Goal: Book appointment/travel/reservation

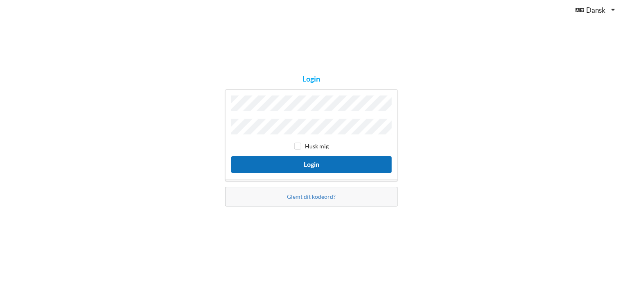
click at [326, 163] on button "Login" at bounding box center [311, 164] width 161 height 17
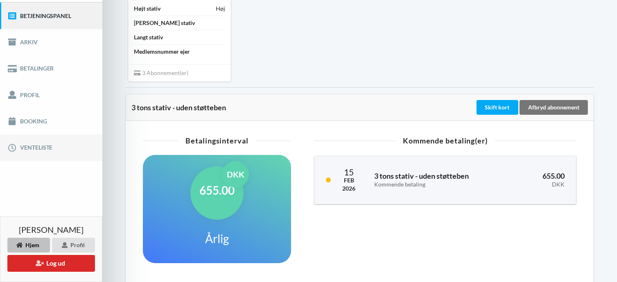
scroll to position [82, 0]
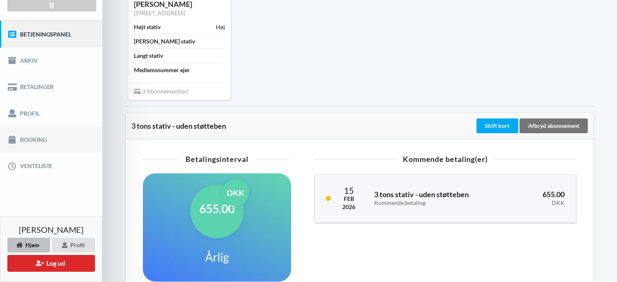
click at [44, 139] on link "Booking" at bounding box center [51, 140] width 102 height 26
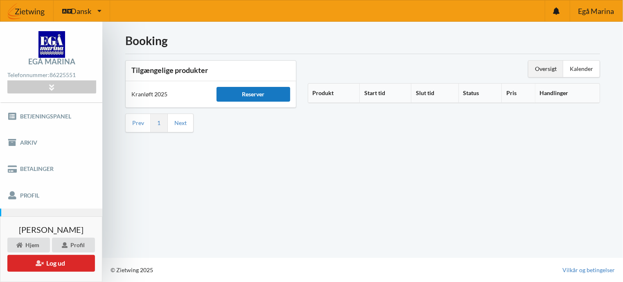
click at [269, 97] on div "Reserver" at bounding box center [254, 94] width 74 height 15
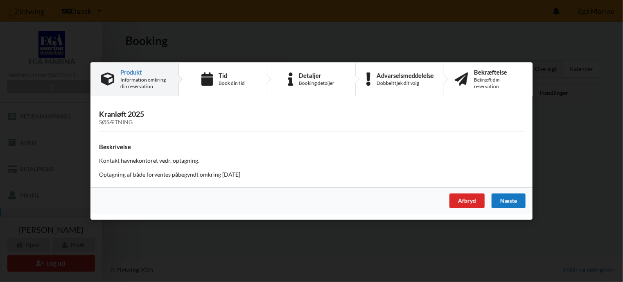
click at [508, 201] on div "Næste" at bounding box center [509, 200] width 34 height 15
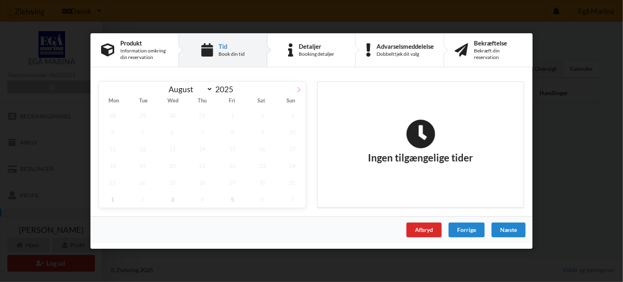
click at [299, 89] on icon at bounding box center [299, 90] width 6 height 6
click at [300, 91] on icon at bounding box center [299, 90] width 6 height 6
click at [108, 90] on icon at bounding box center [106, 90] width 6 height 6
select select "8"
click at [430, 231] on div "Afbryd" at bounding box center [424, 229] width 35 height 15
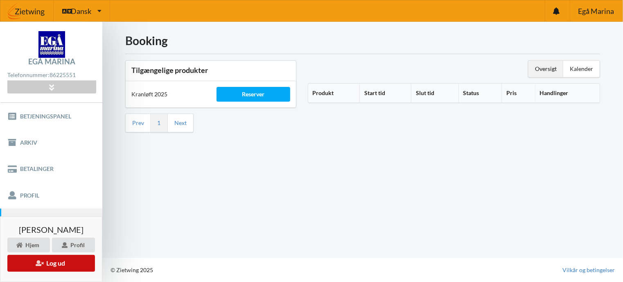
click at [66, 263] on button "Log ud" at bounding box center [51, 263] width 88 height 17
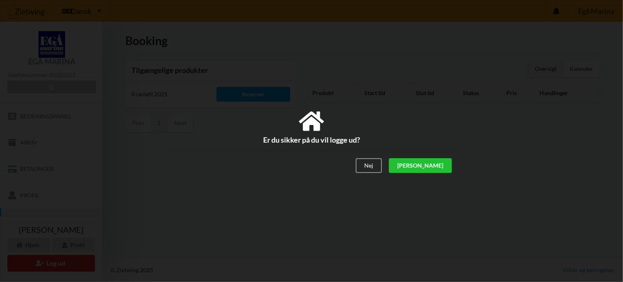
click at [436, 168] on div "[PERSON_NAME]" at bounding box center [420, 166] width 63 height 15
